Goal: Find contact information: Find contact information

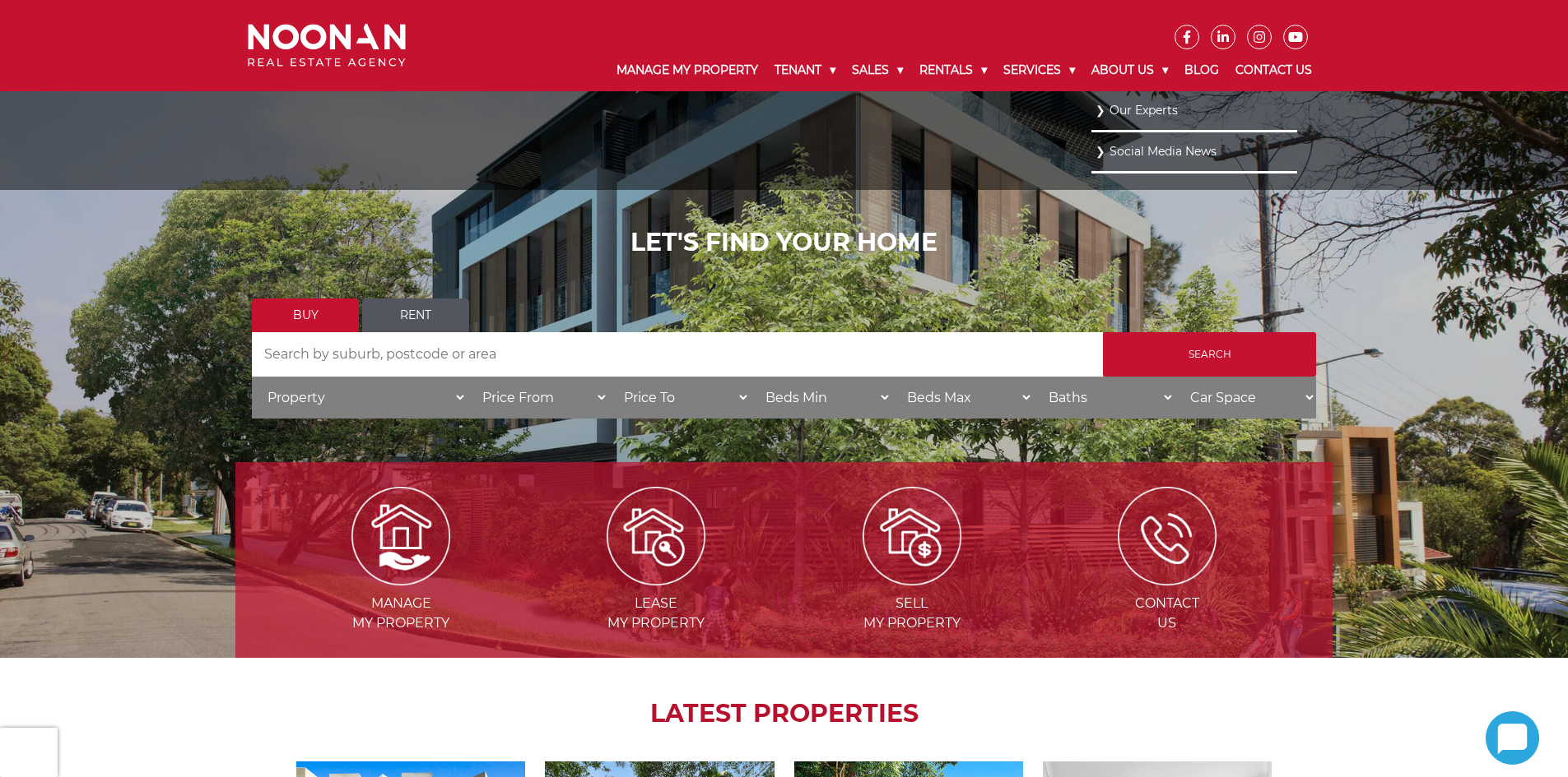
click at [1132, 112] on link "Our Experts" at bounding box center [1193, 111] width 197 height 22
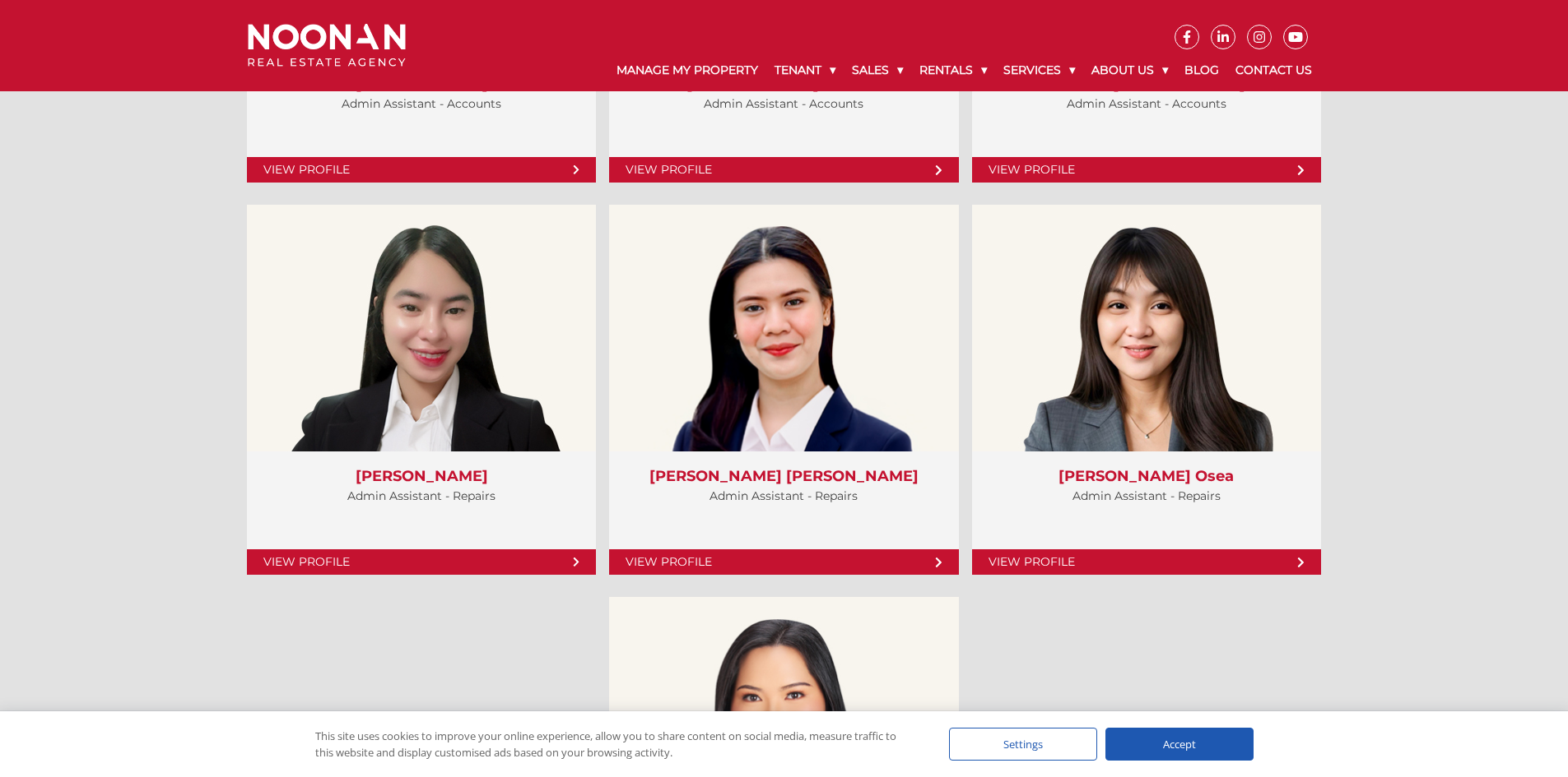
scroll to position [6087, 0]
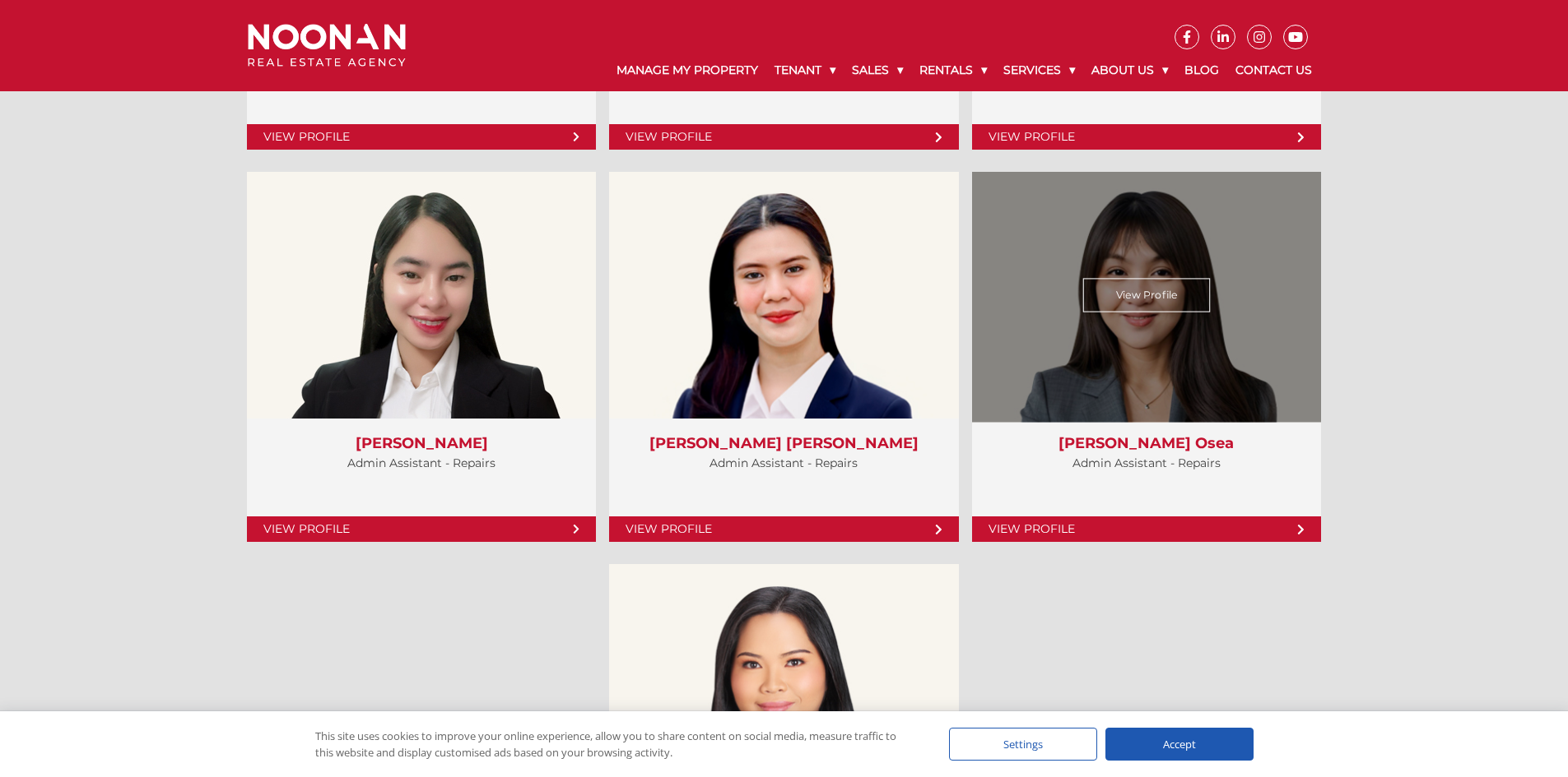
click at [1279, 534] on link "View Profile" at bounding box center [1146, 529] width 349 height 26
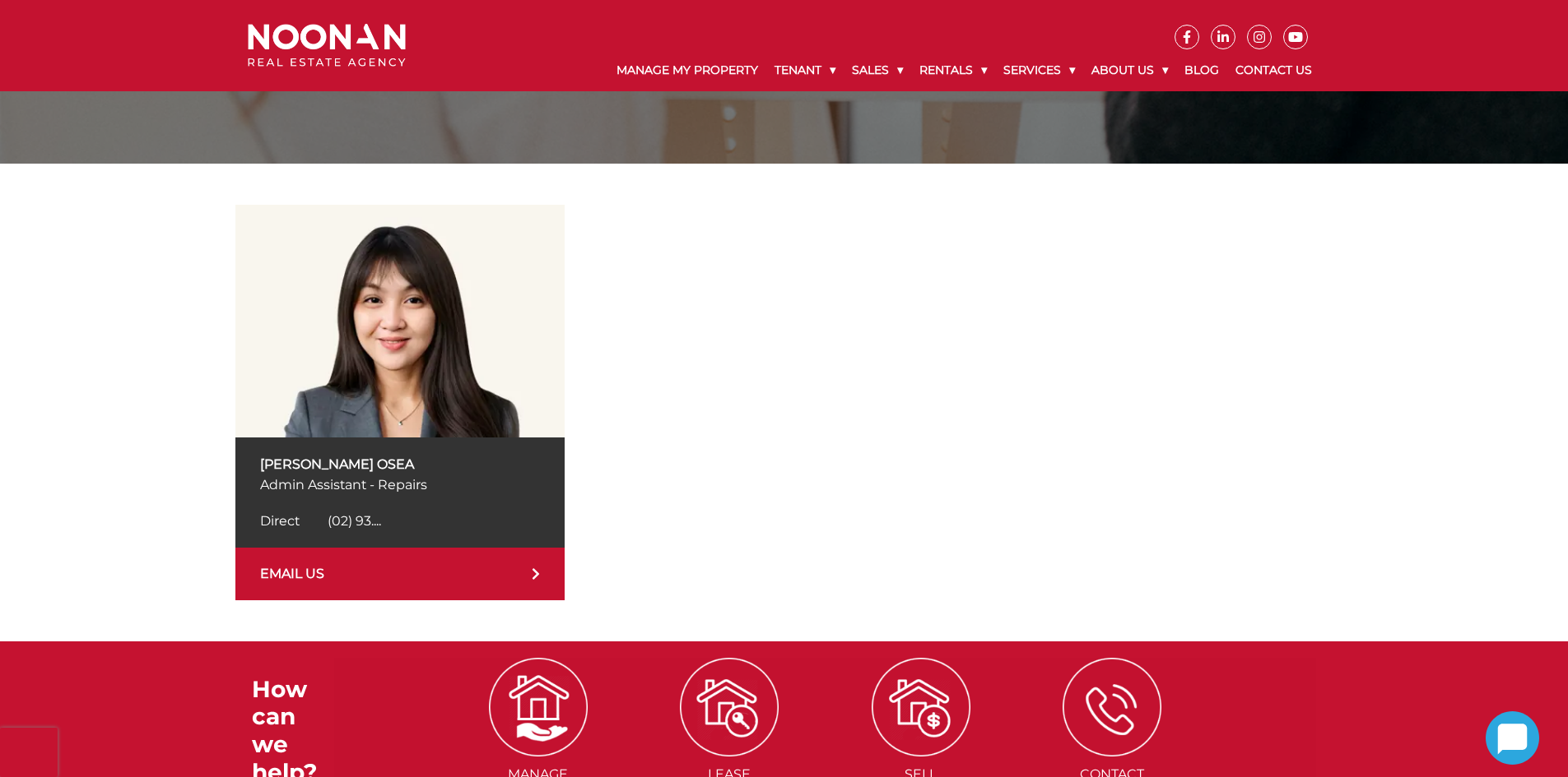
scroll to position [164, 0]
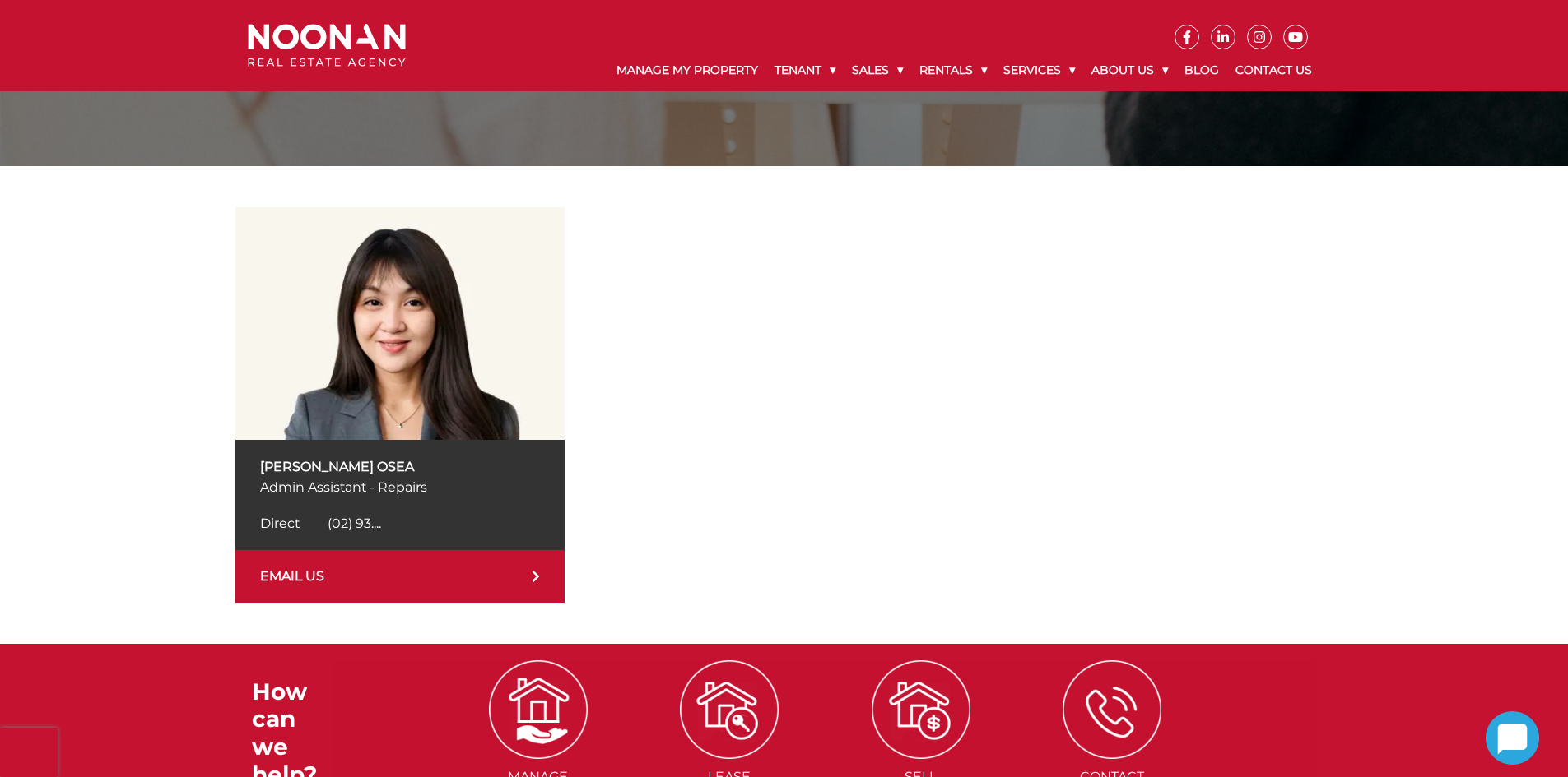
scroll to position [164, 0]
